Goal: Information Seeking & Learning: Learn about a topic

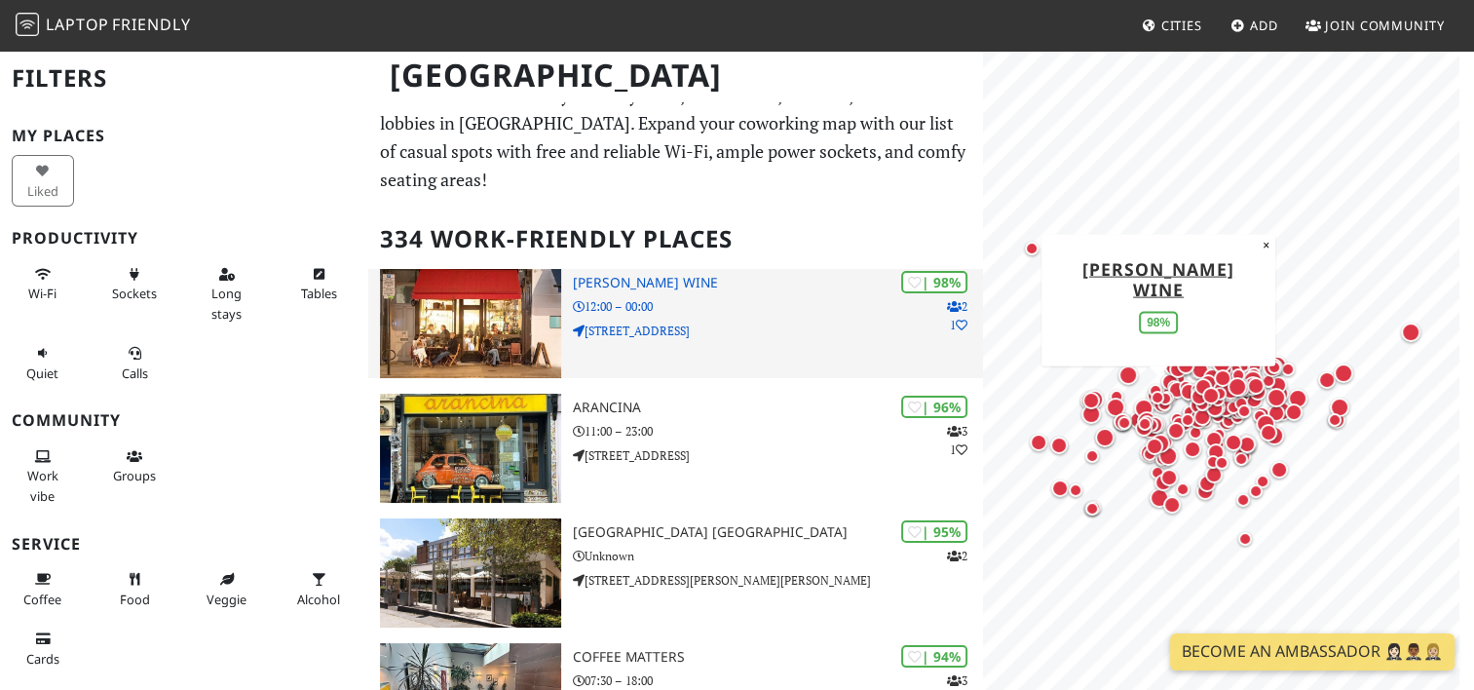
scroll to position [37, 0]
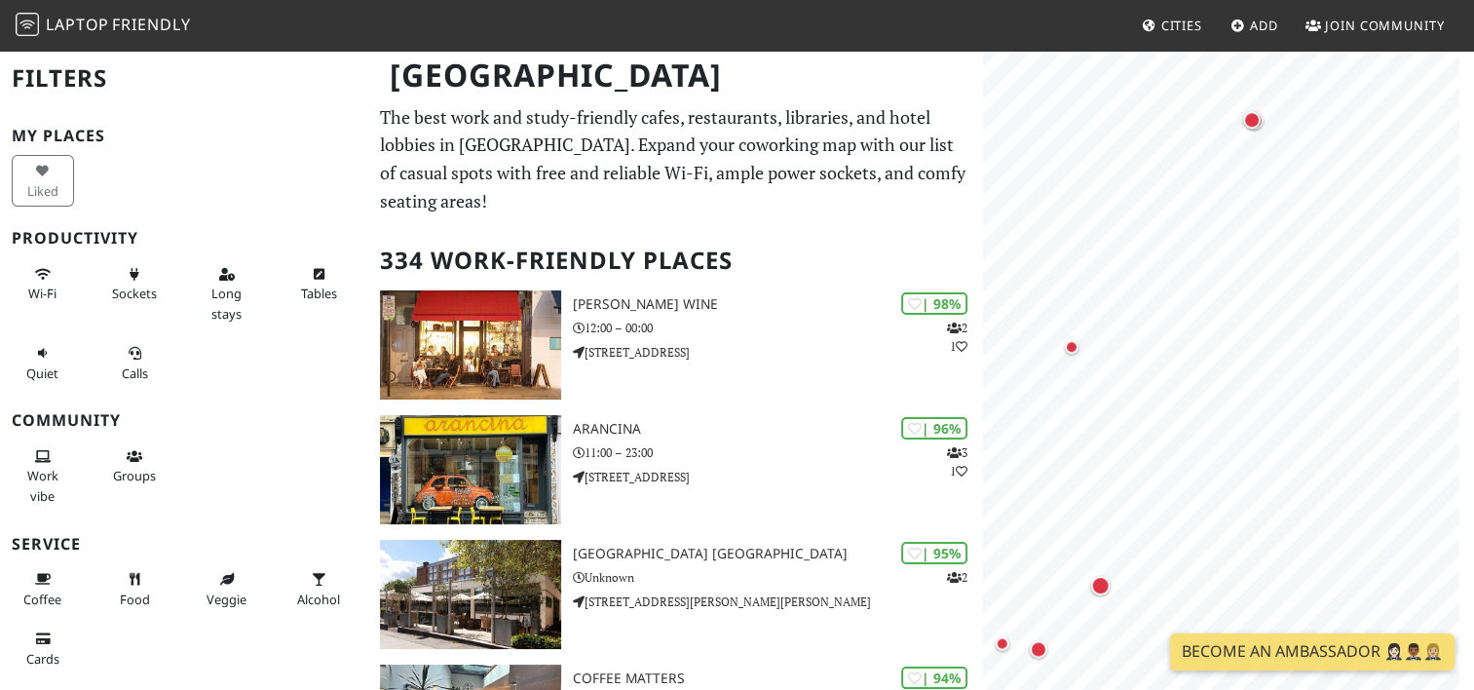
click at [1118, 689] on html "Laptop Friendly Cities Add Join Community London Filters My Places Liked Produc…" at bounding box center [737, 345] width 1474 height 690
click at [1165, 24] on span "Cities" at bounding box center [1181, 26] width 41 height 18
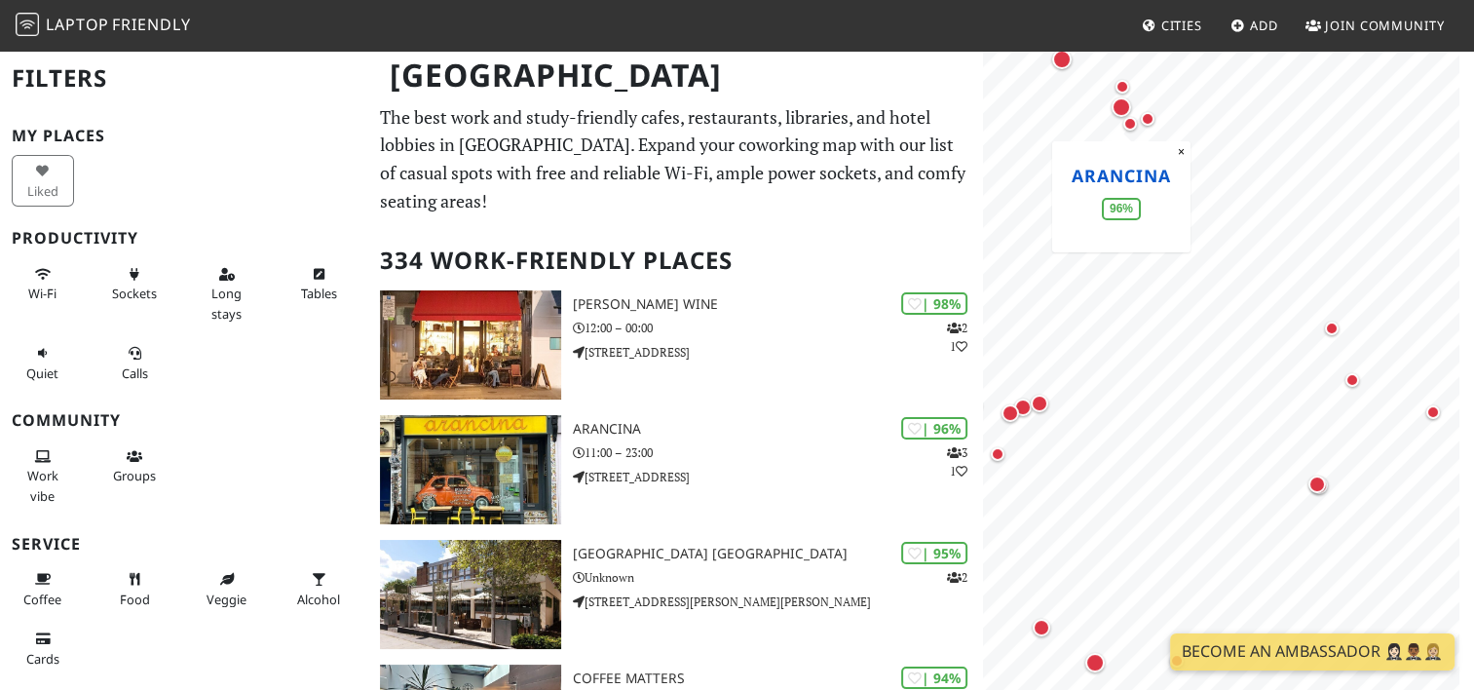
click at [1099, 172] on link "Arancina" at bounding box center [1120, 175] width 99 height 23
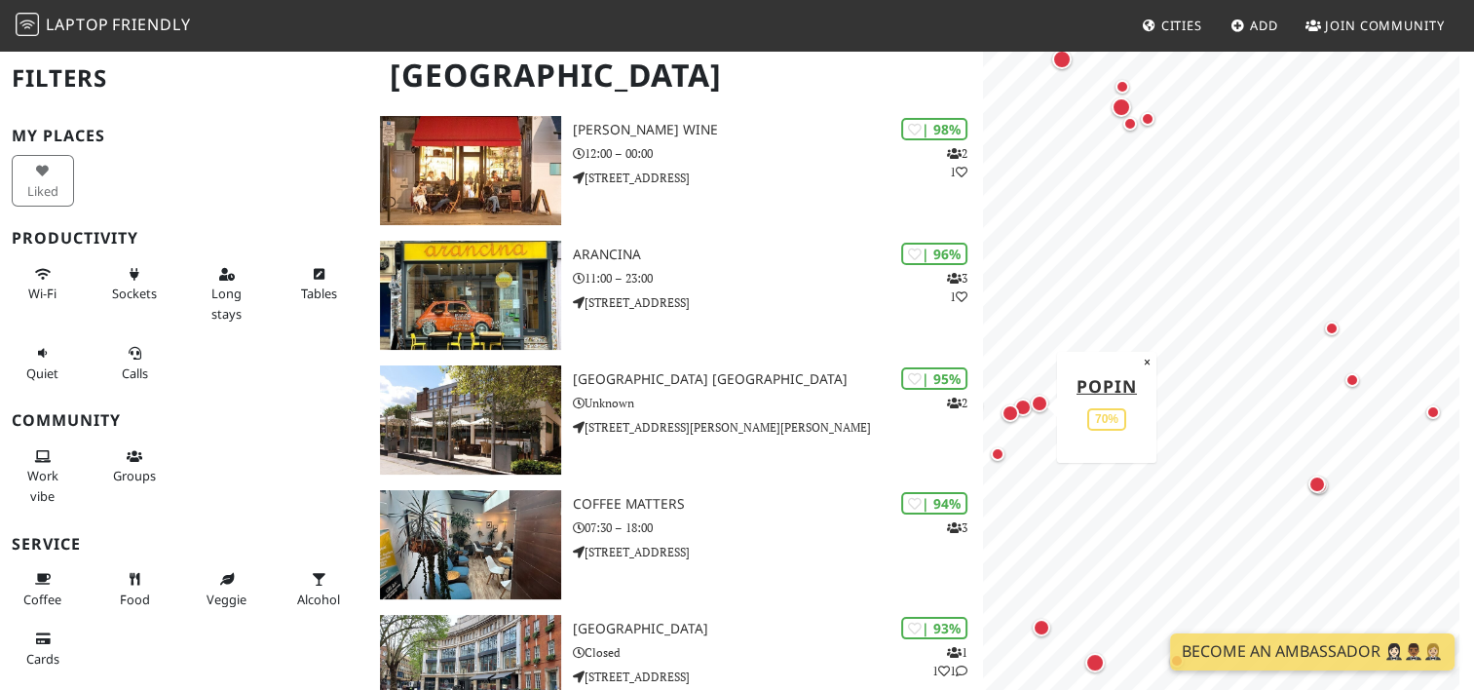
click at [1025, 405] on div "Map marker" at bounding box center [1023, 407] width 18 height 18
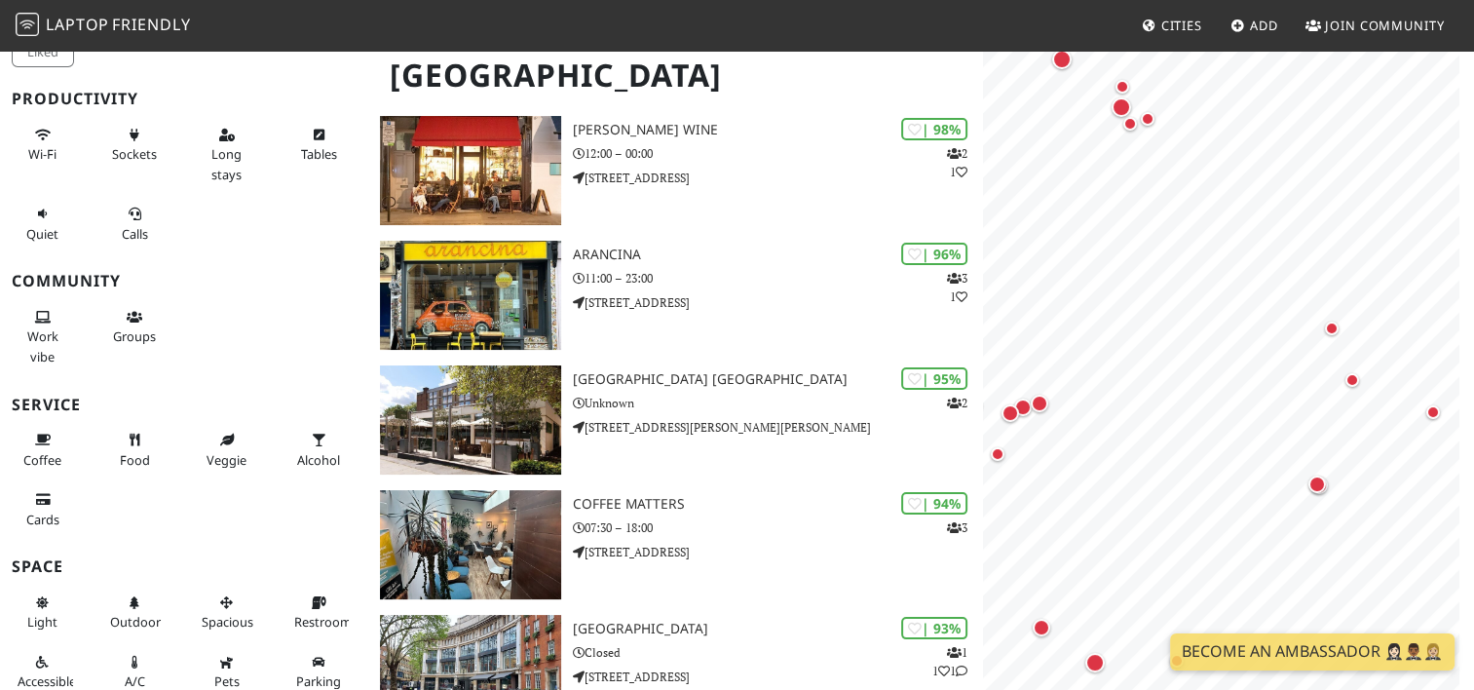
scroll to position [148, 0]
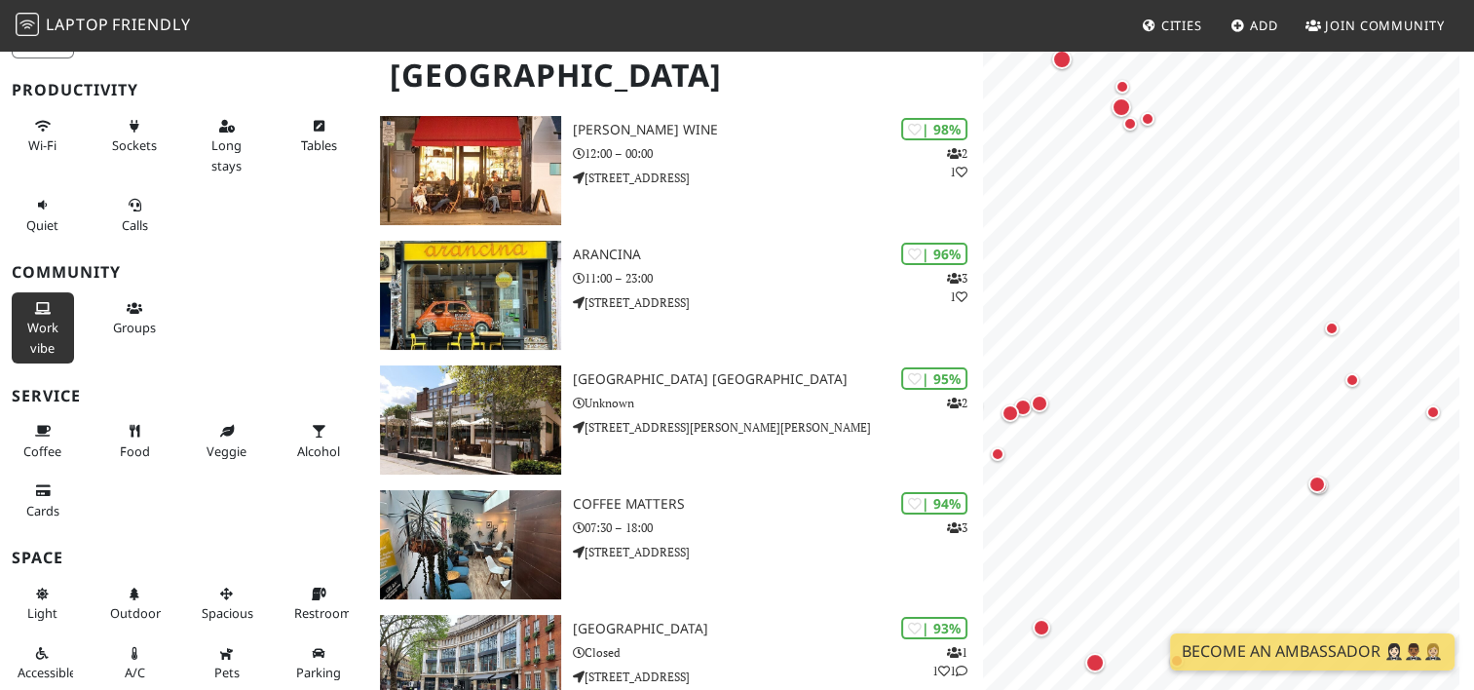
click at [35, 330] on span "Work vibe" at bounding box center [42, 336] width 31 height 37
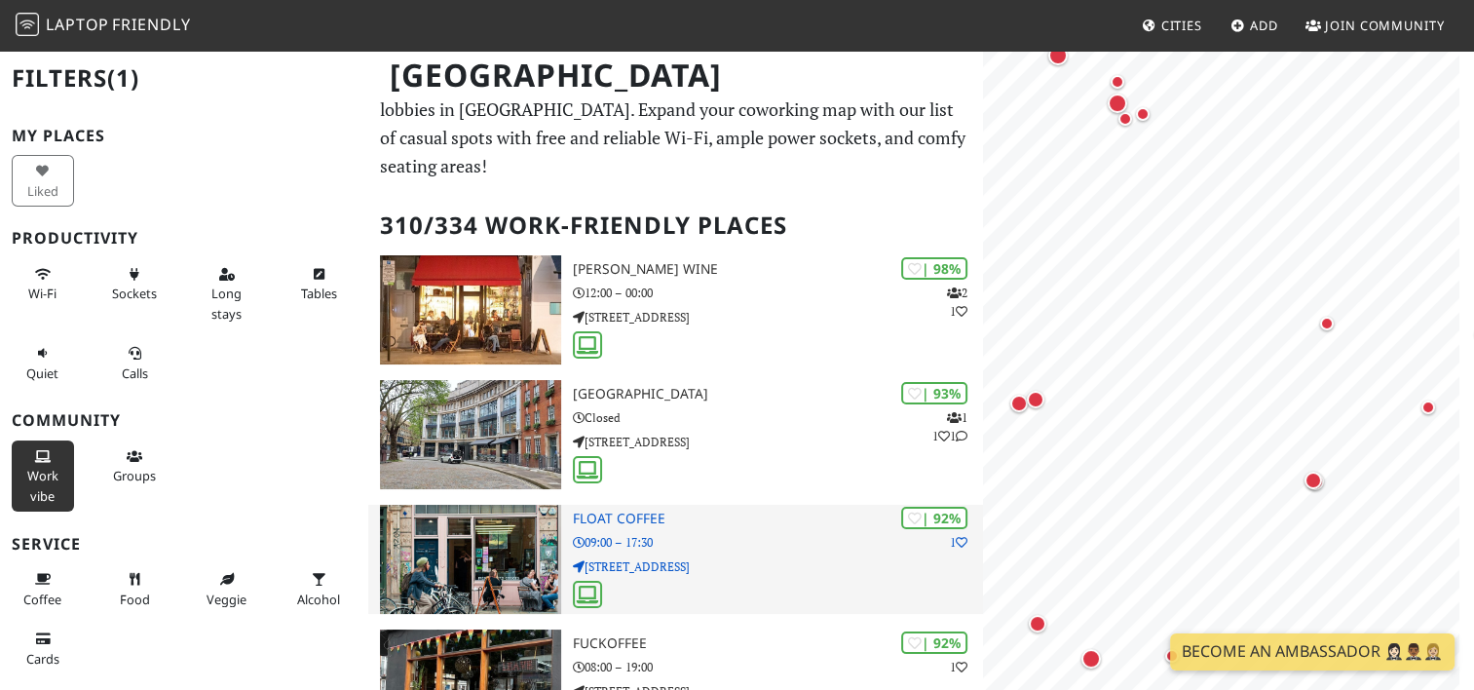
scroll to position [37, 0]
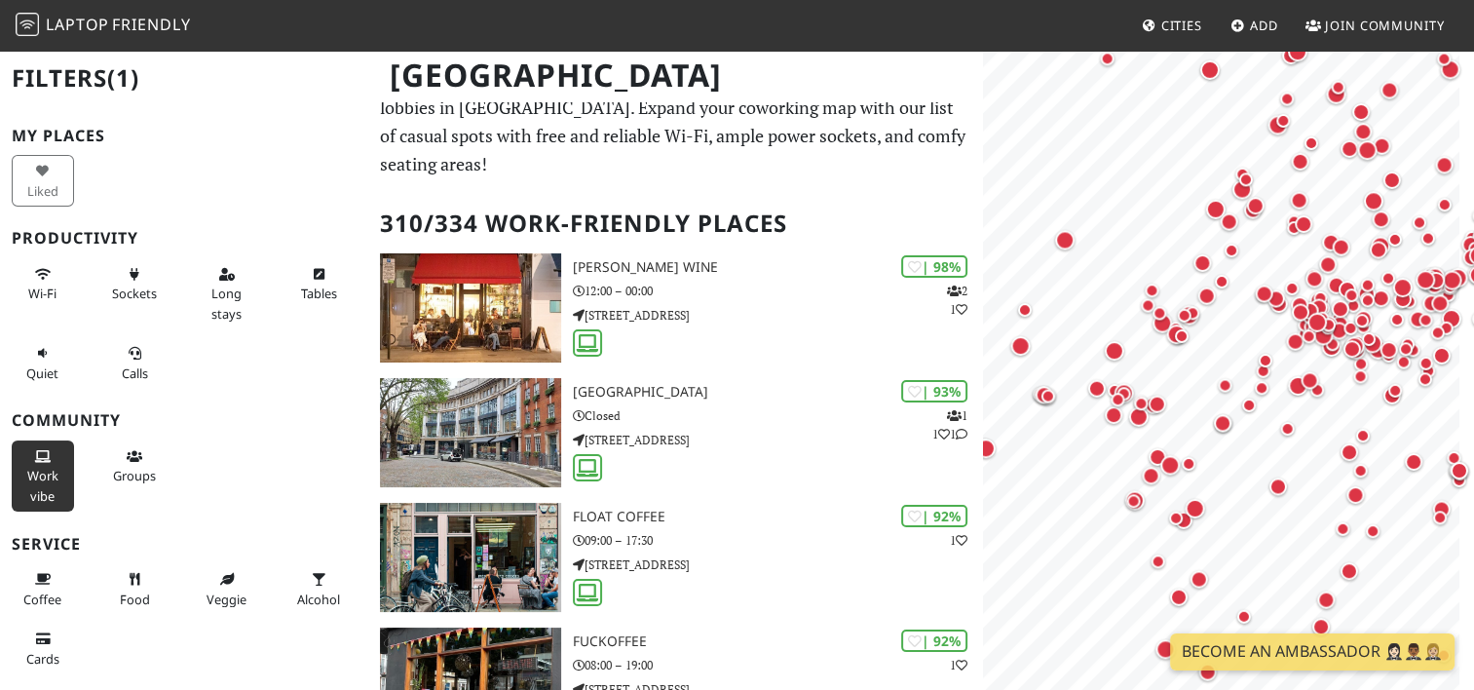
drag, startPoint x: 1202, startPoint y: 414, endPoint x: 1172, endPoint y: 419, distance: 30.6
click at [1172, 419] on div "Map marker" at bounding box center [1159, 406] width 25 height 25
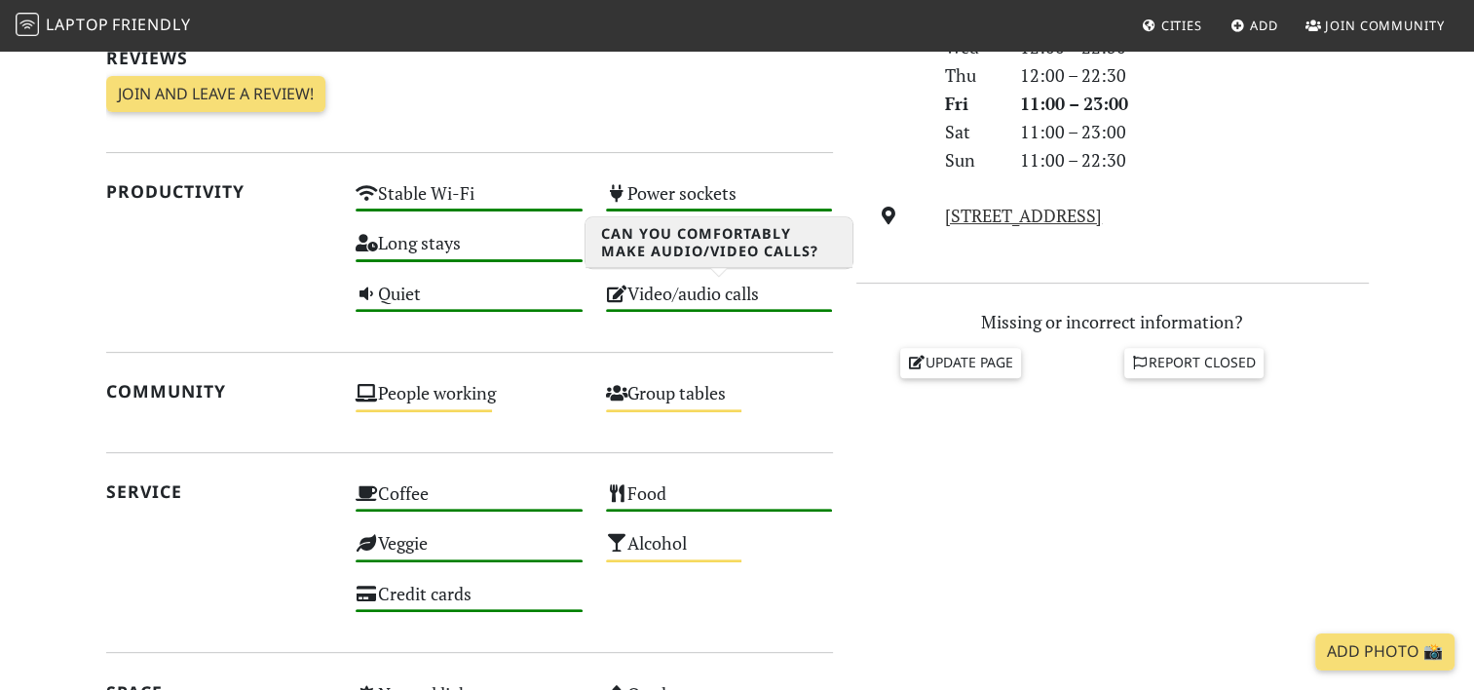
scroll to position [651, 0]
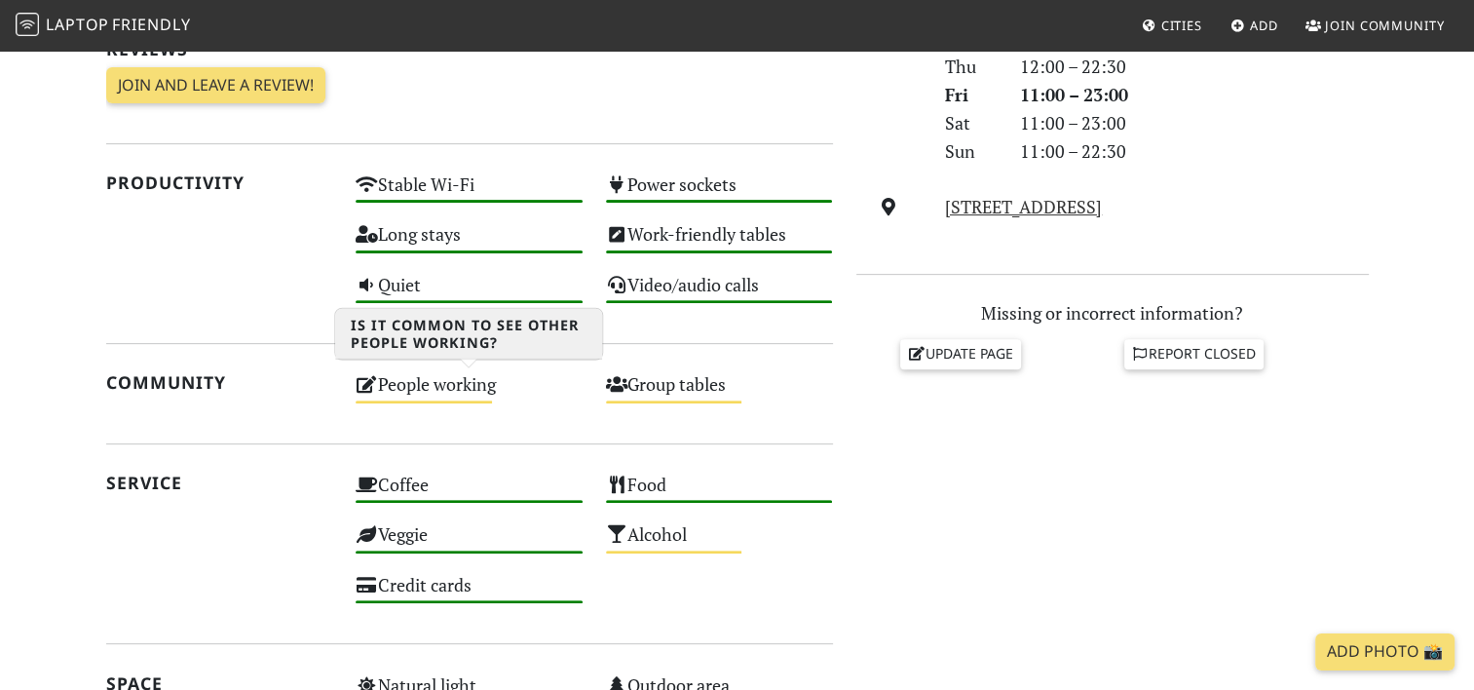
click at [497, 396] on div "People working Medium" at bounding box center [469, 393] width 250 height 50
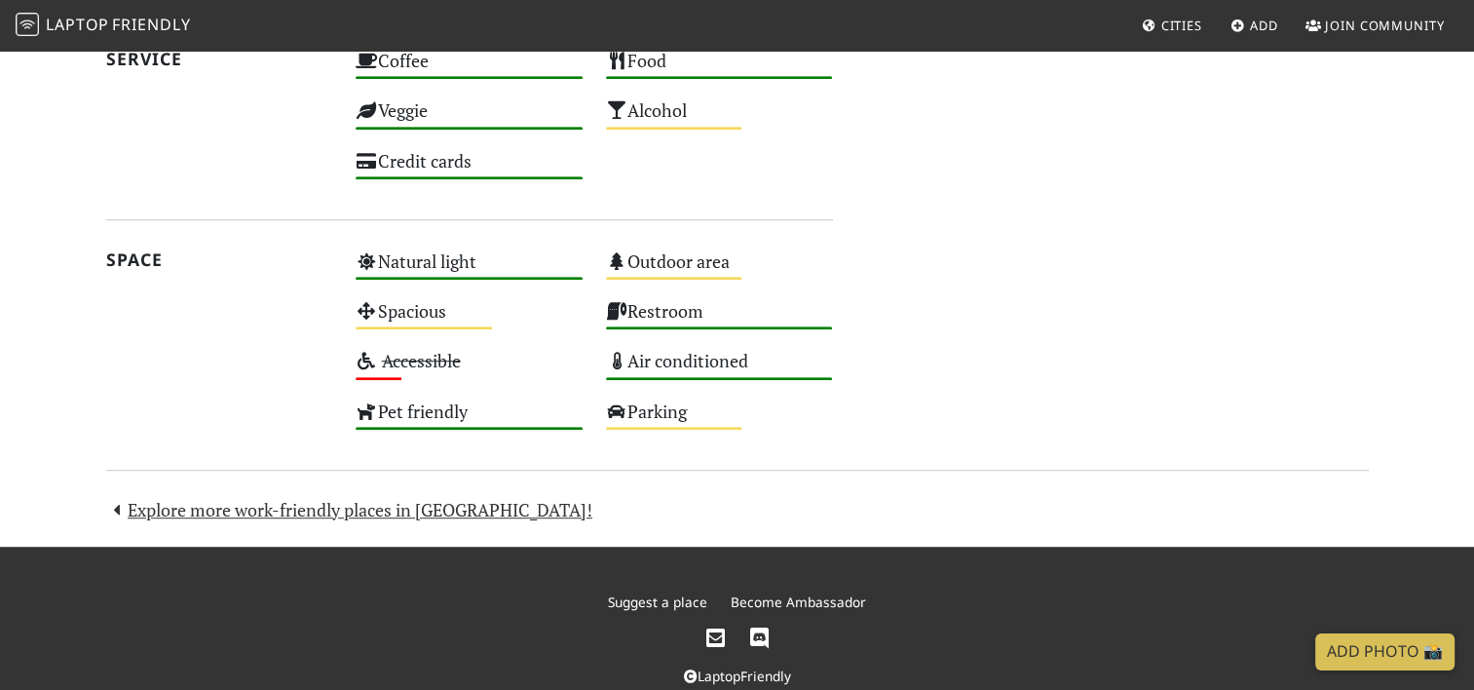
scroll to position [1075, 0]
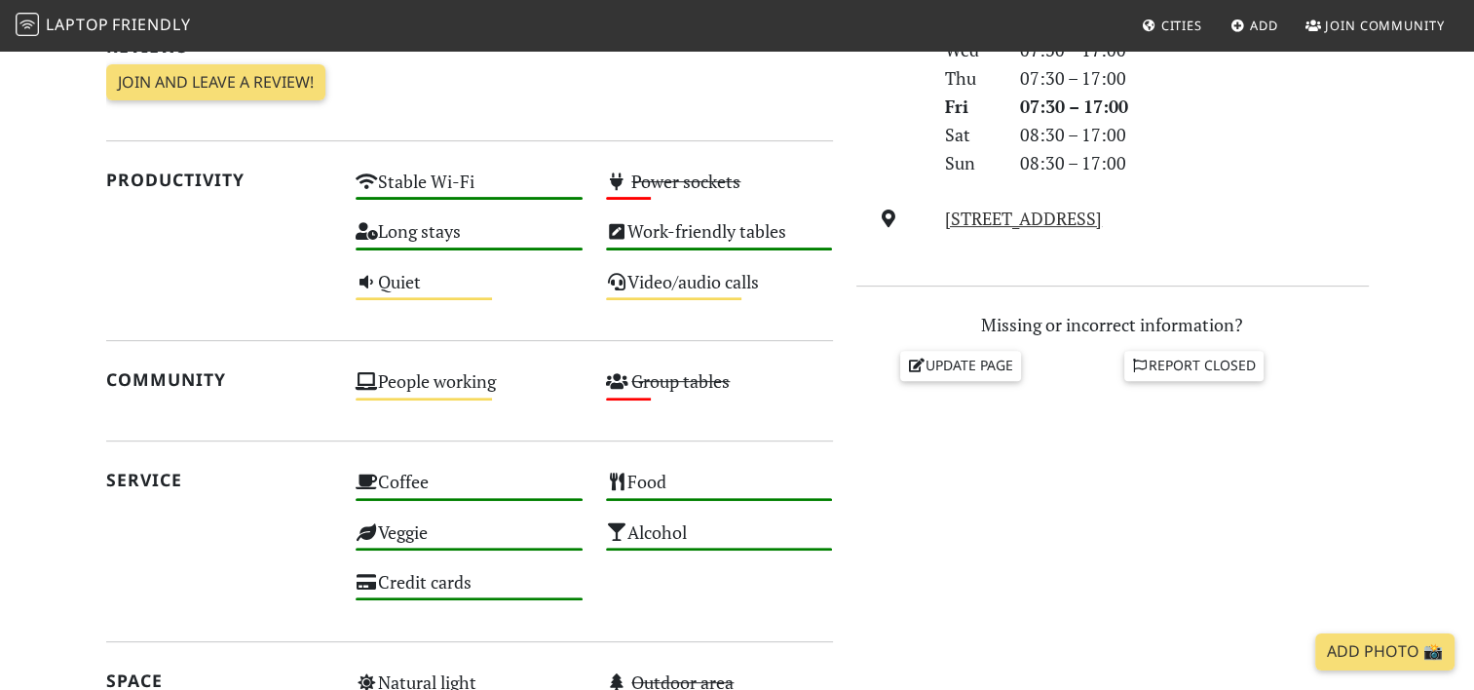
scroll to position [642, 0]
